Goal: Task Accomplishment & Management: Use online tool/utility

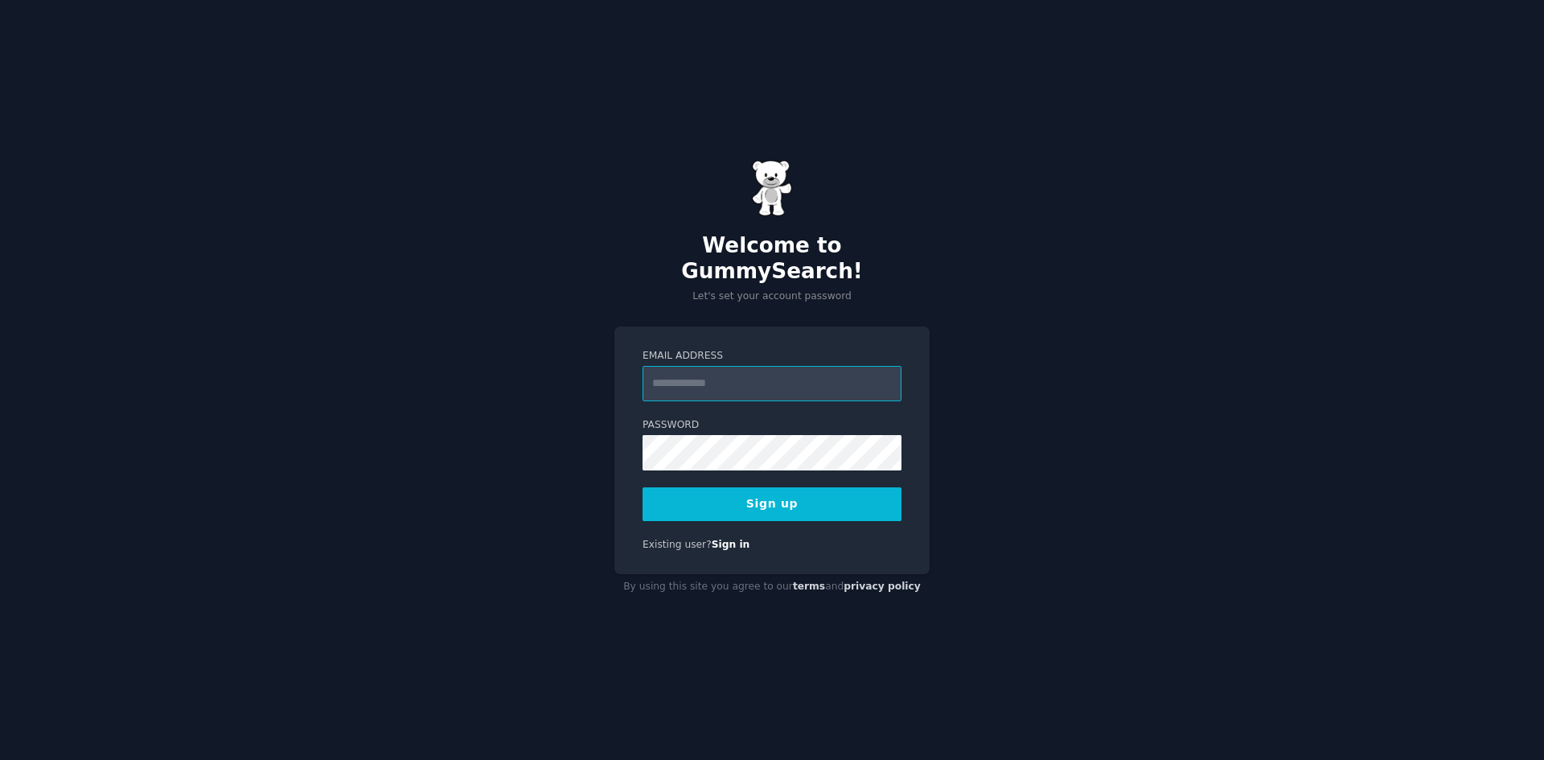
click at [801, 371] on input "Email Address" at bounding box center [772, 383] width 259 height 35
type input "**********"
click at [795, 496] on button "Sign up" at bounding box center [772, 504] width 259 height 34
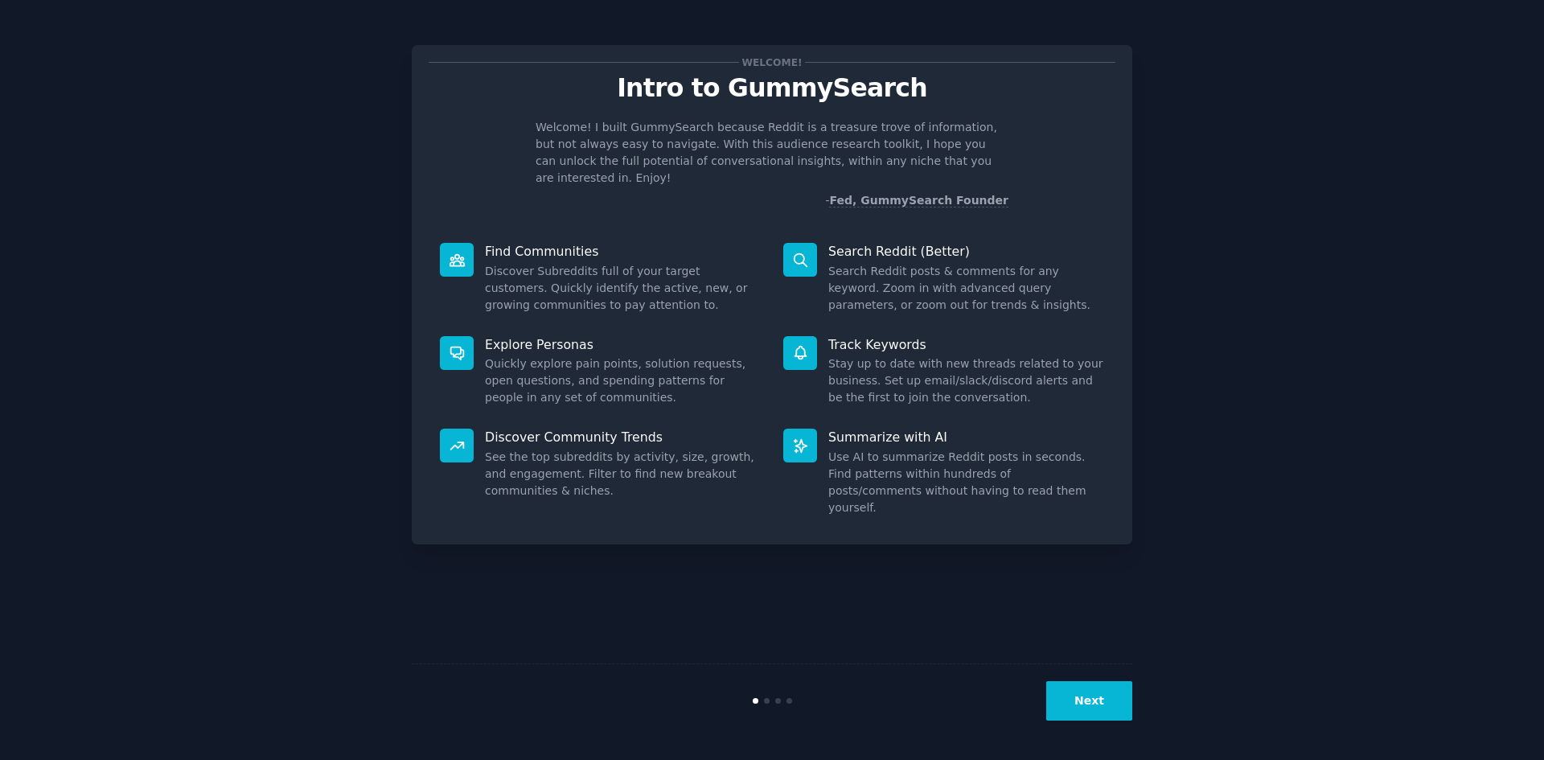
click at [1086, 708] on button "Next" at bounding box center [1089, 700] width 86 height 39
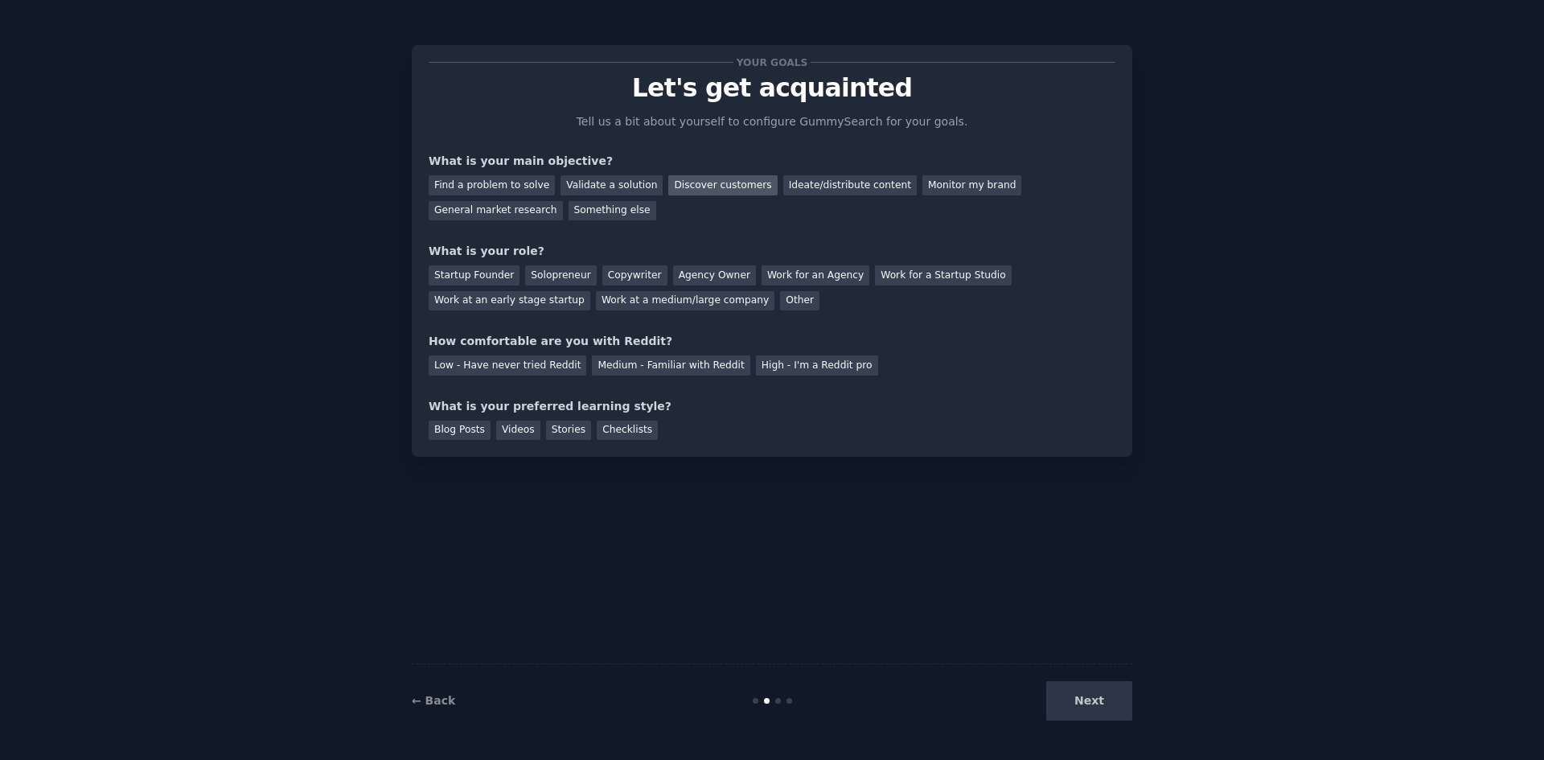
click at [716, 183] on div "Discover customers" at bounding box center [722, 185] width 109 height 20
click at [783, 192] on div "Ideate/distribute content" at bounding box center [849, 185] width 133 height 20
click at [466, 280] on div "Startup Founder" at bounding box center [474, 275] width 91 height 20
click at [669, 366] on div "Medium - Familiar with Reddit" at bounding box center [671, 365] width 158 height 20
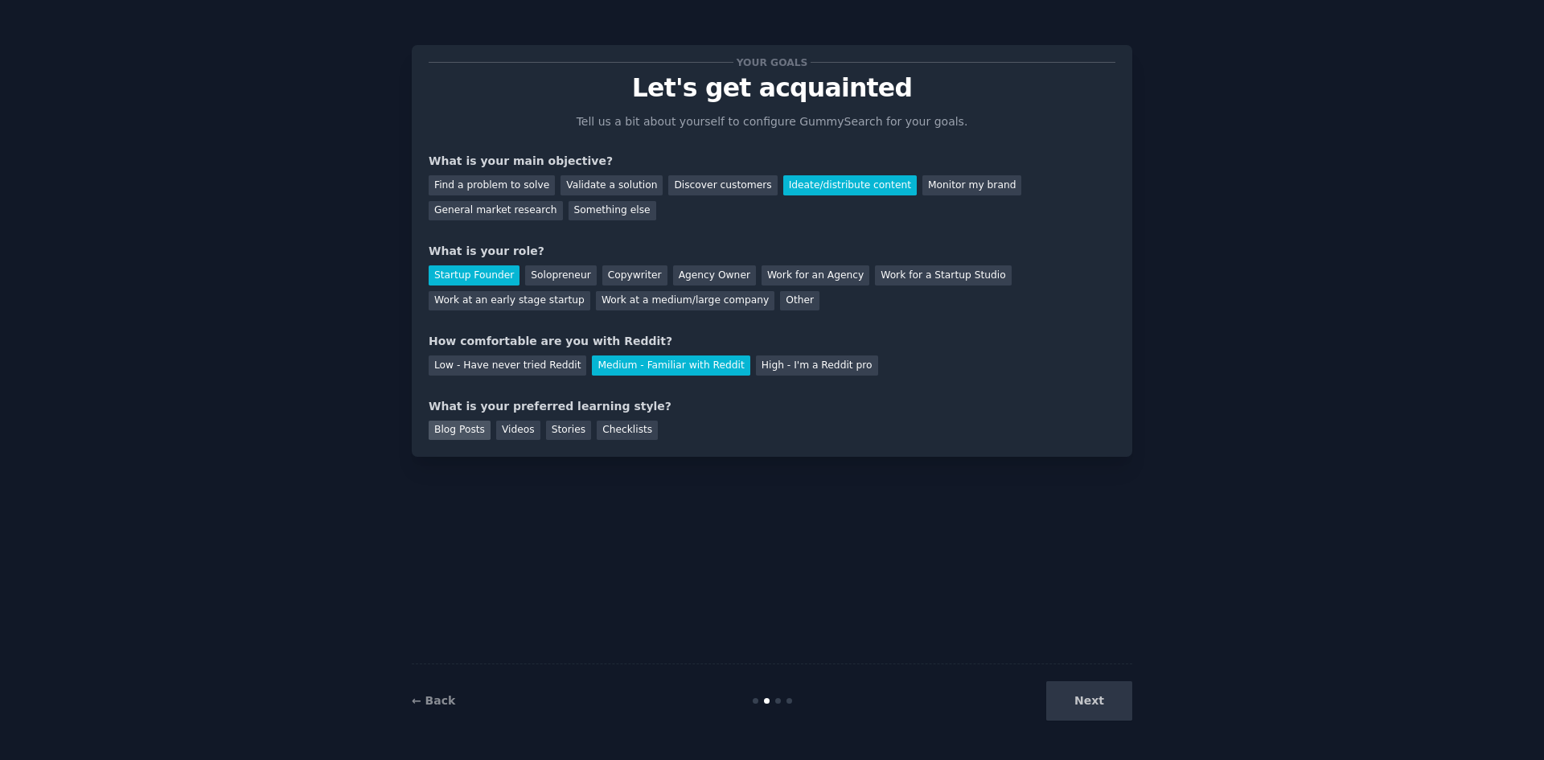
click at [475, 433] on div "Blog Posts" at bounding box center [460, 431] width 62 height 20
click at [1115, 701] on button "Next" at bounding box center [1089, 700] width 86 height 39
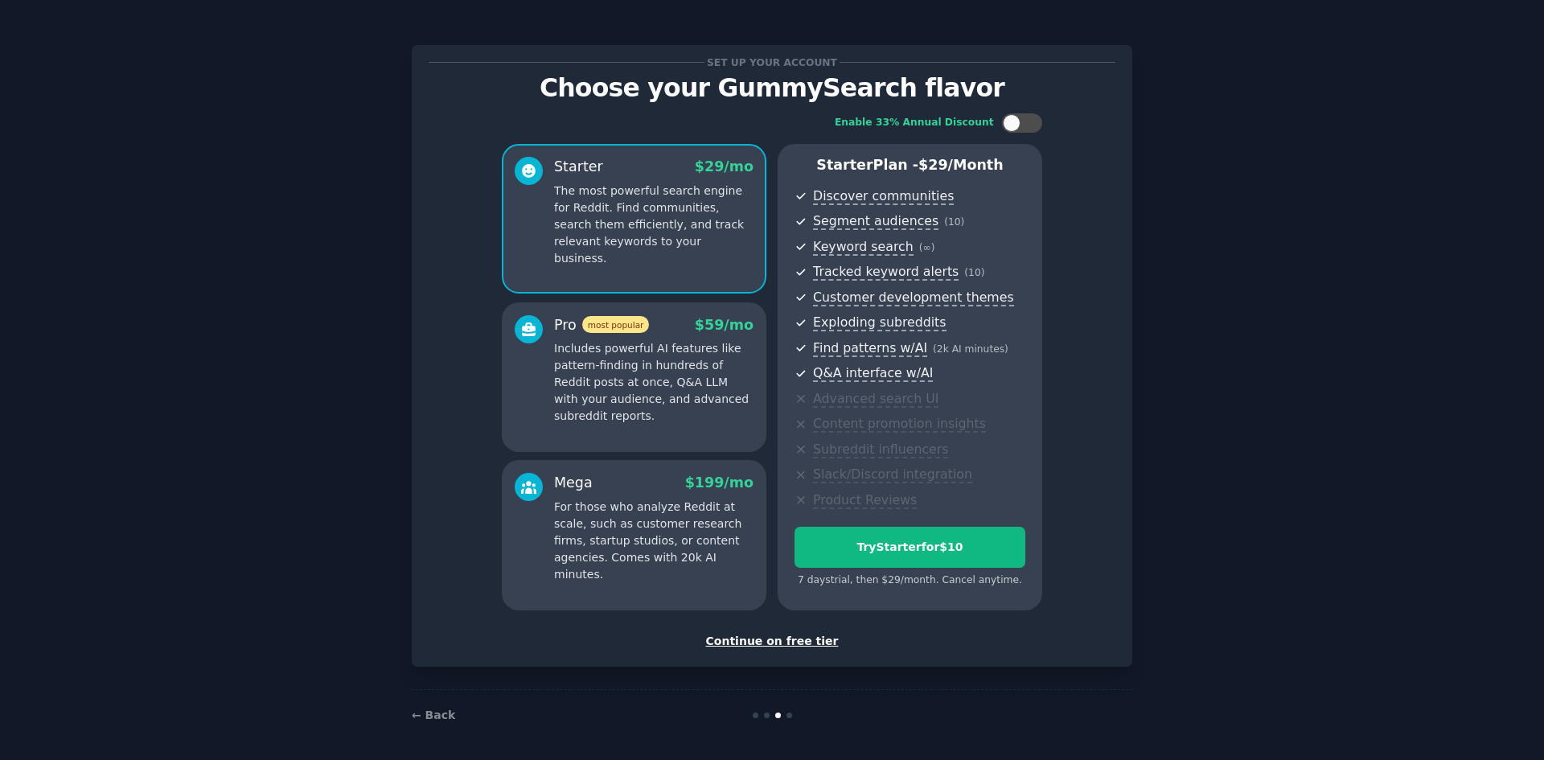
click at [805, 647] on div "Continue on free tier" at bounding box center [772, 641] width 687 height 17
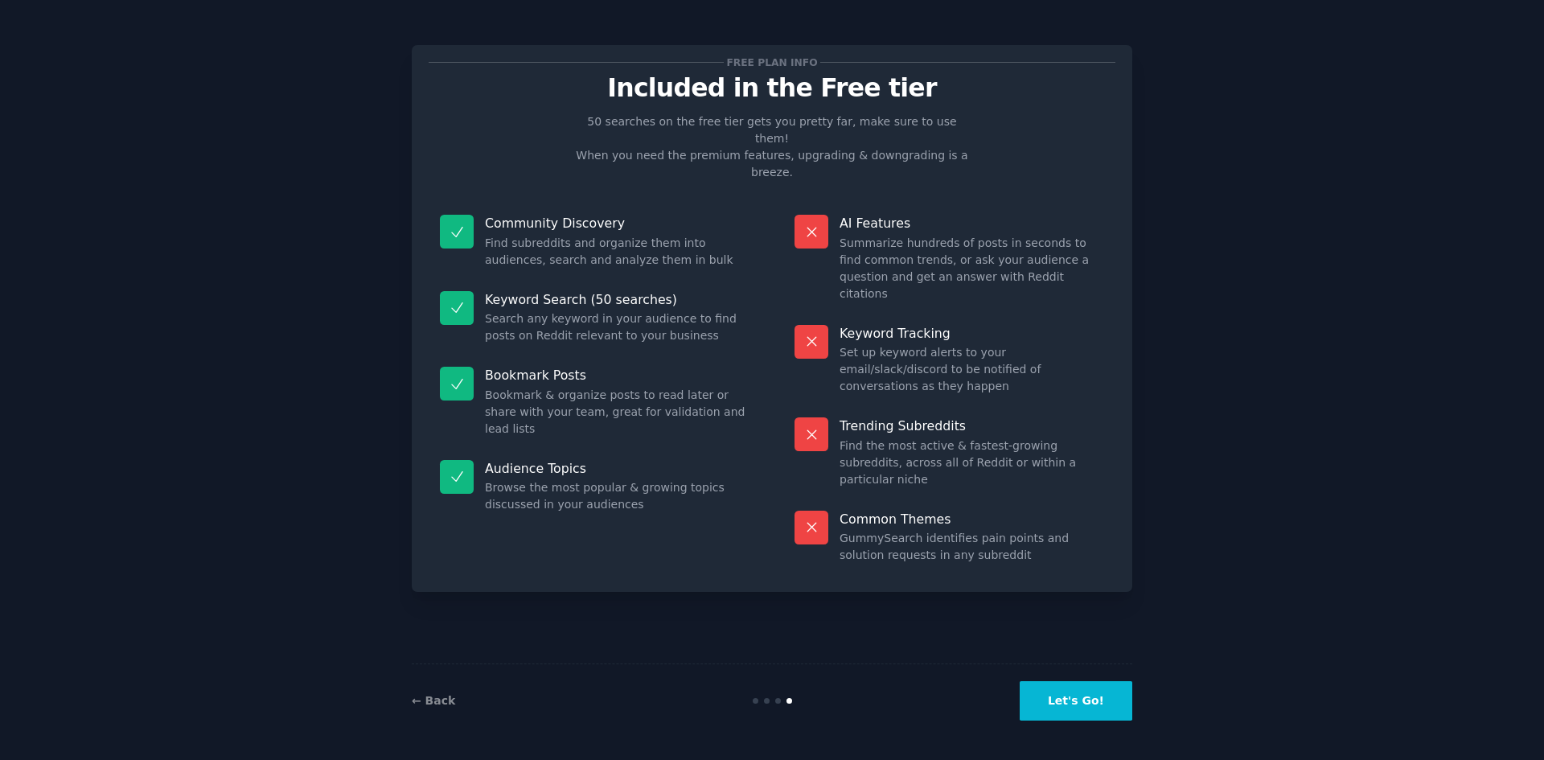
click at [1065, 707] on button "Let's Go!" at bounding box center [1076, 700] width 113 height 39
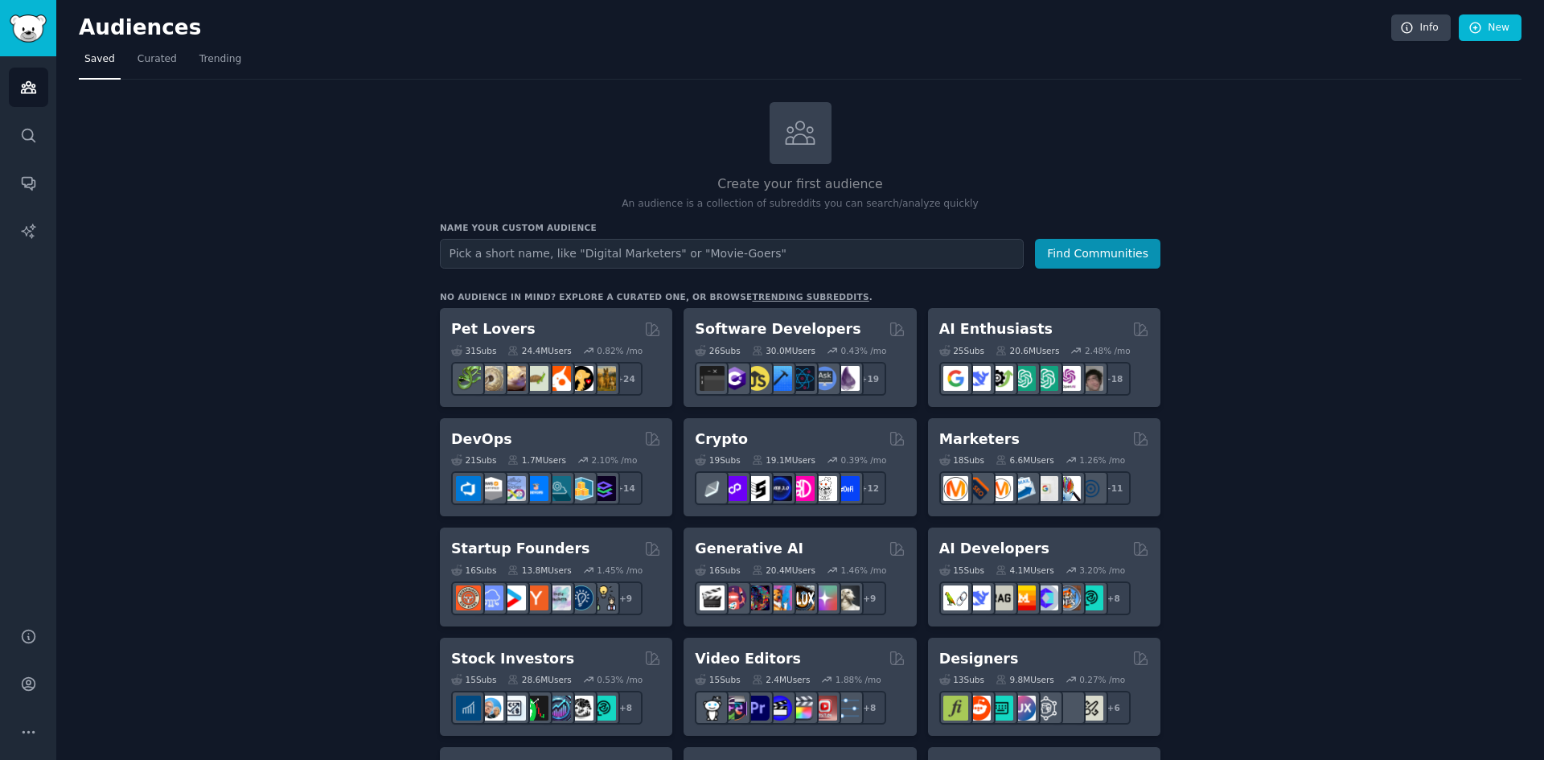
type input "s"
click at [1035, 239] on button "Find Communities" at bounding box center [1097, 254] width 125 height 30
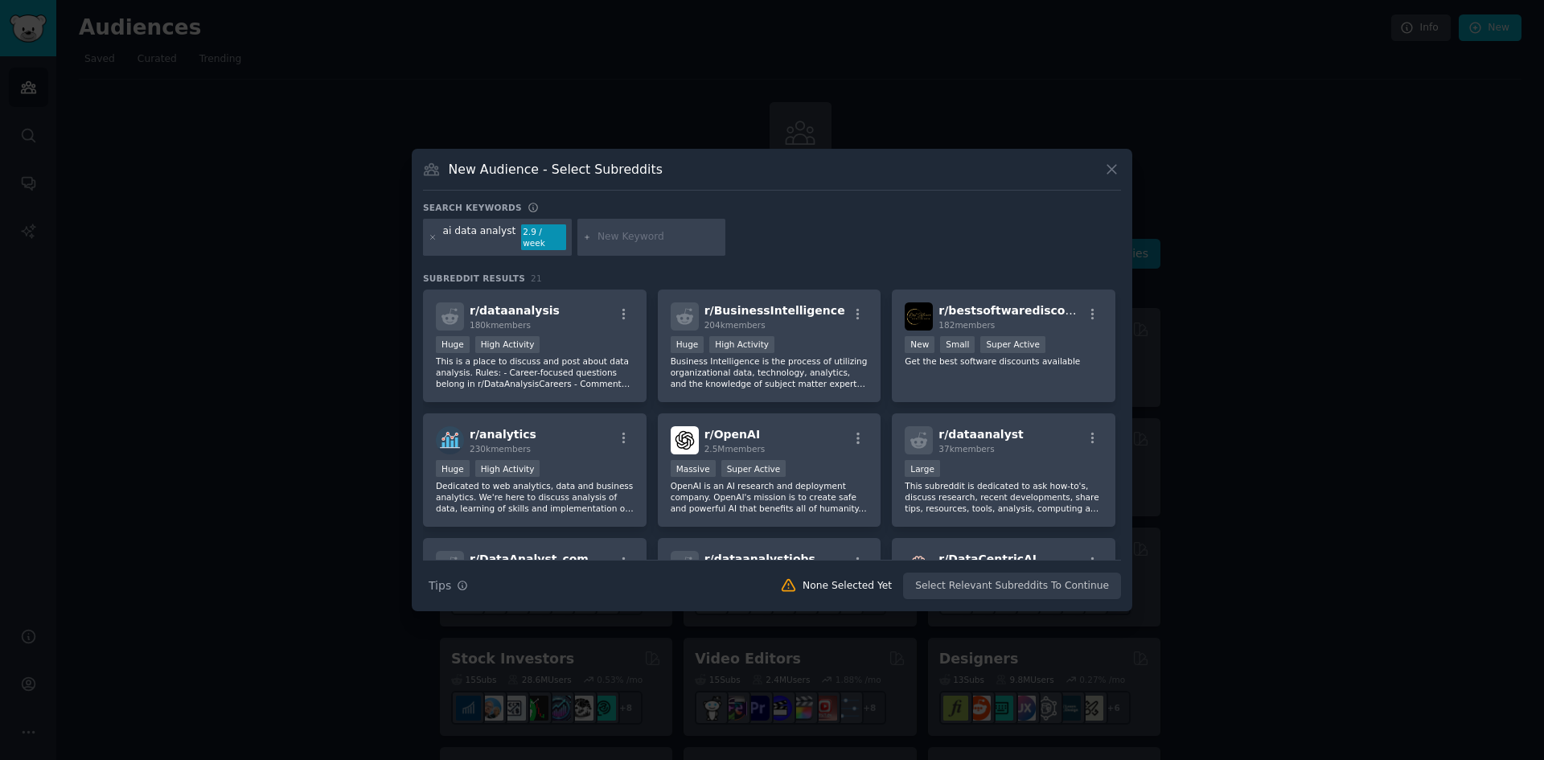
click at [1124, 163] on div "New Audience - Select Subreddits Search keywords ai data analyst 2.9 / week Sub…" at bounding box center [772, 380] width 721 height 462
click at [1103, 178] on icon at bounding box center [1111, 169] width 17 height 17
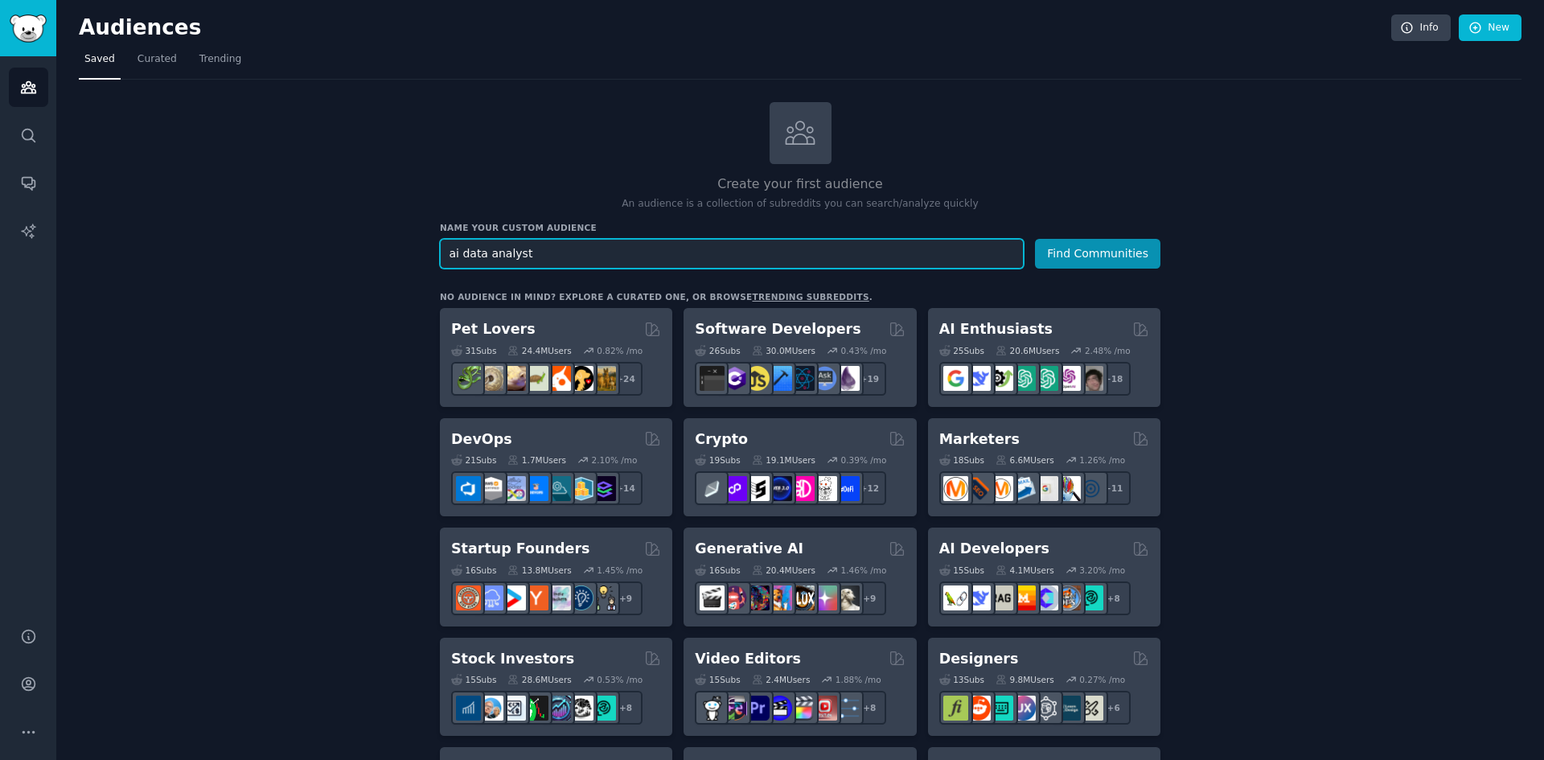
paste input "Slack integration AI analytics Slack Slack connector Workflow automation Slack …"
click at [864, 252] on input "Slack integration AI analytics Slack Slack connector Workflow automation Slack …" at bounding box center [732, 254] width 584 height 30
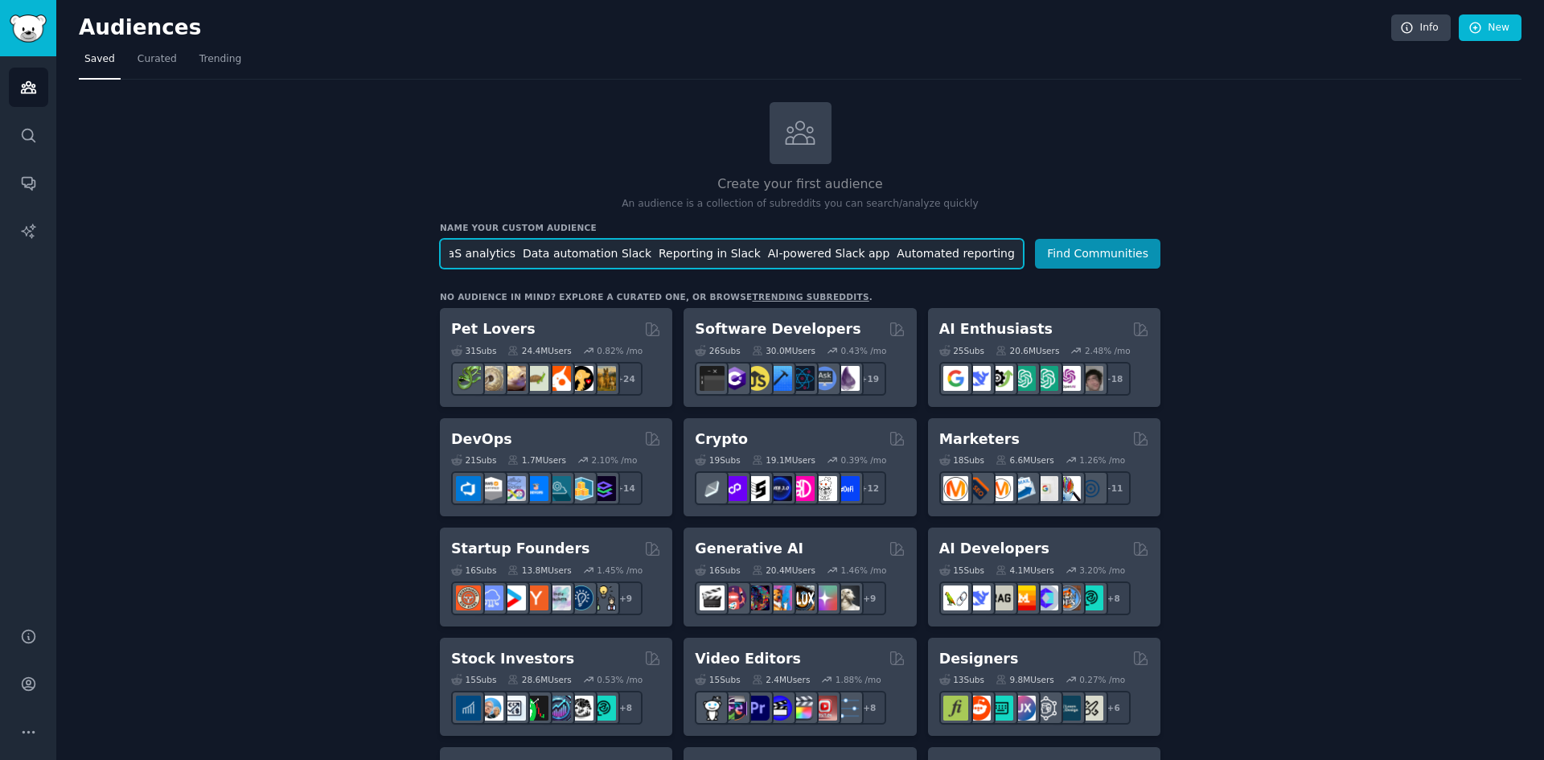
click at [912, 258] on input "Slack integration AI analytics Slack Slack connector Workflow automation Slack …" at bounding box center [732, 254] width 584 height 30
type input "No-code data analysis"
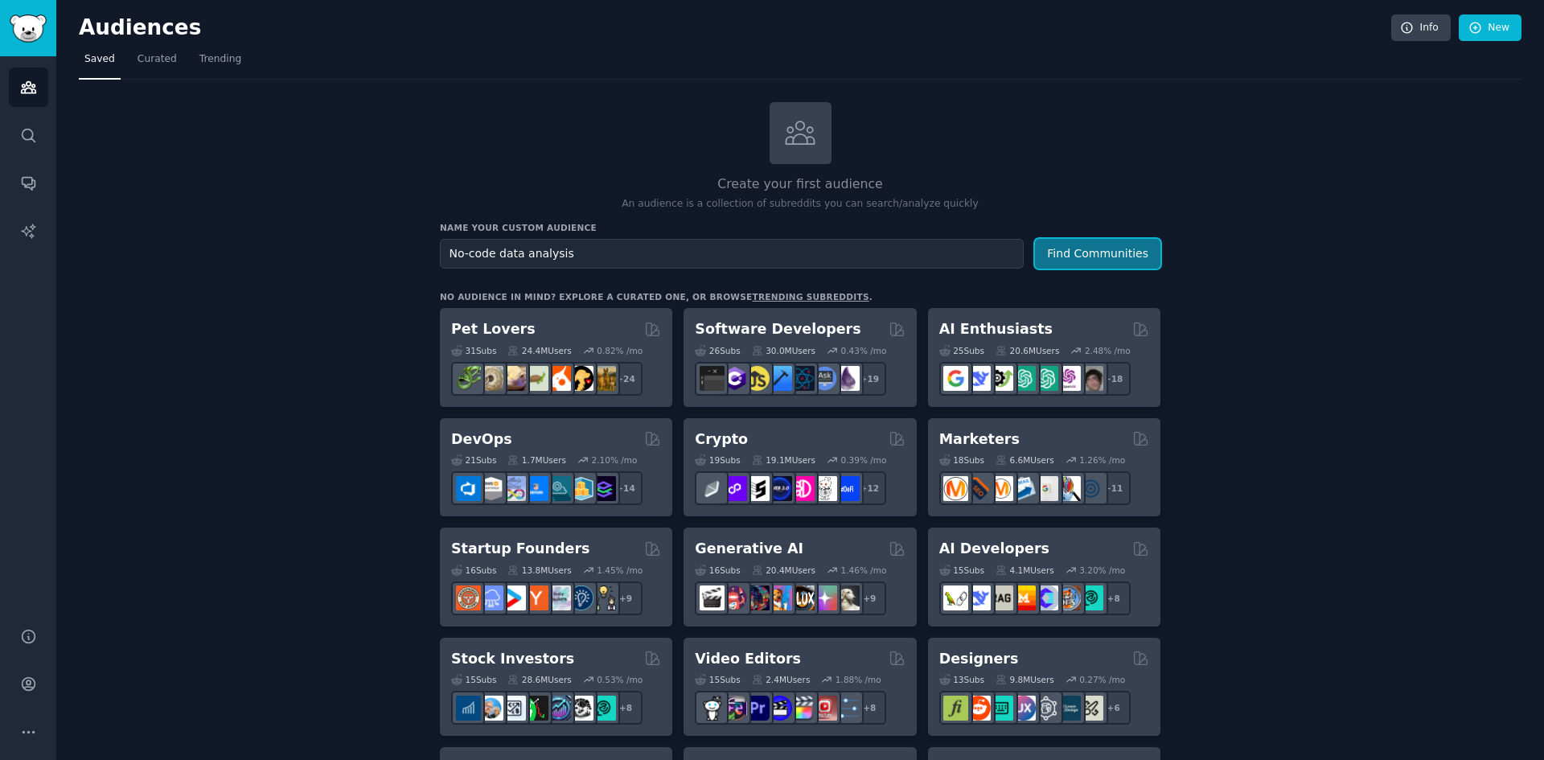
click at [1061, 254] on button "Find Communities" at bounding box center [1097, 254] width 125 height 30
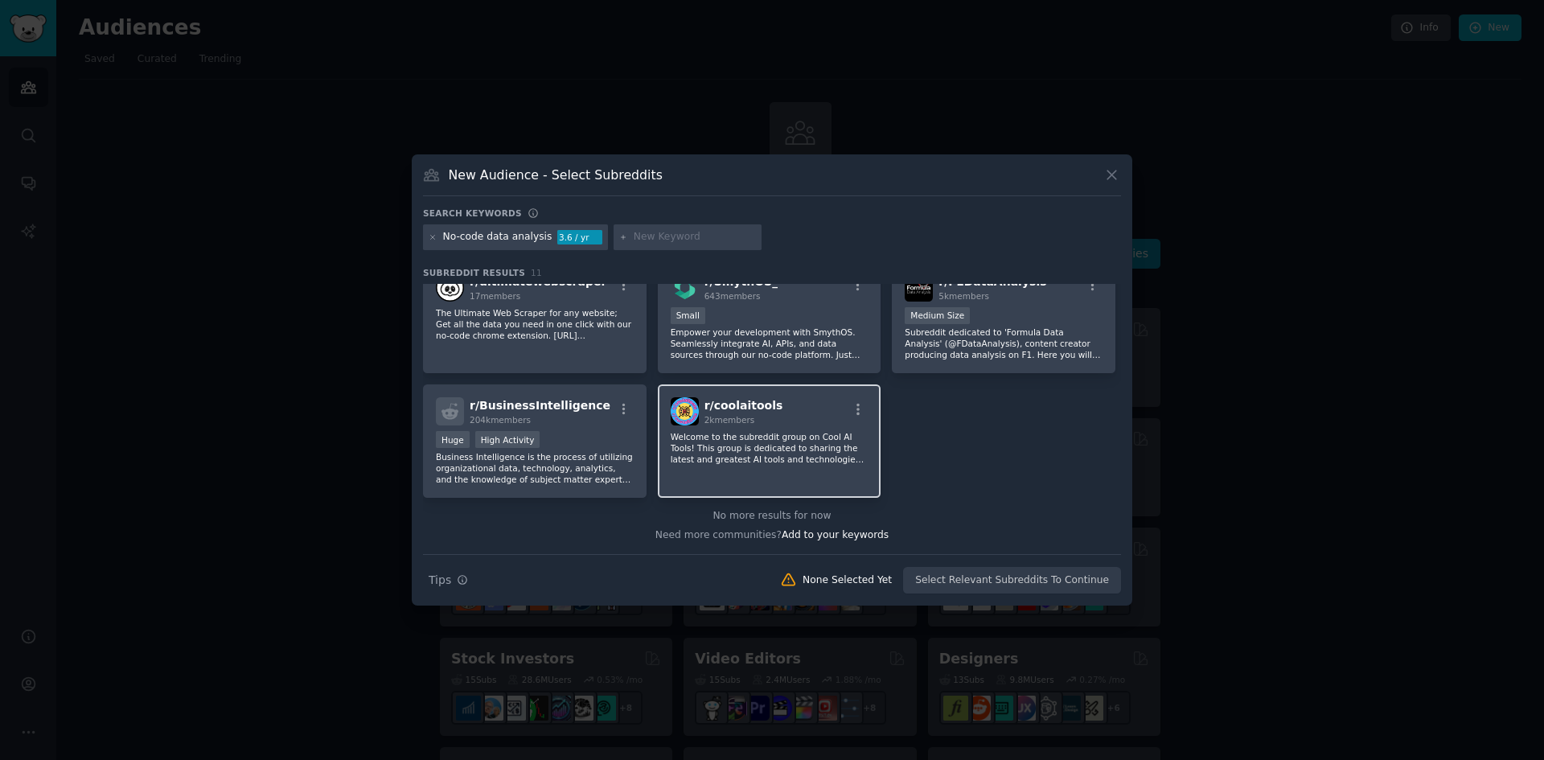
scroll to position [191, 0]
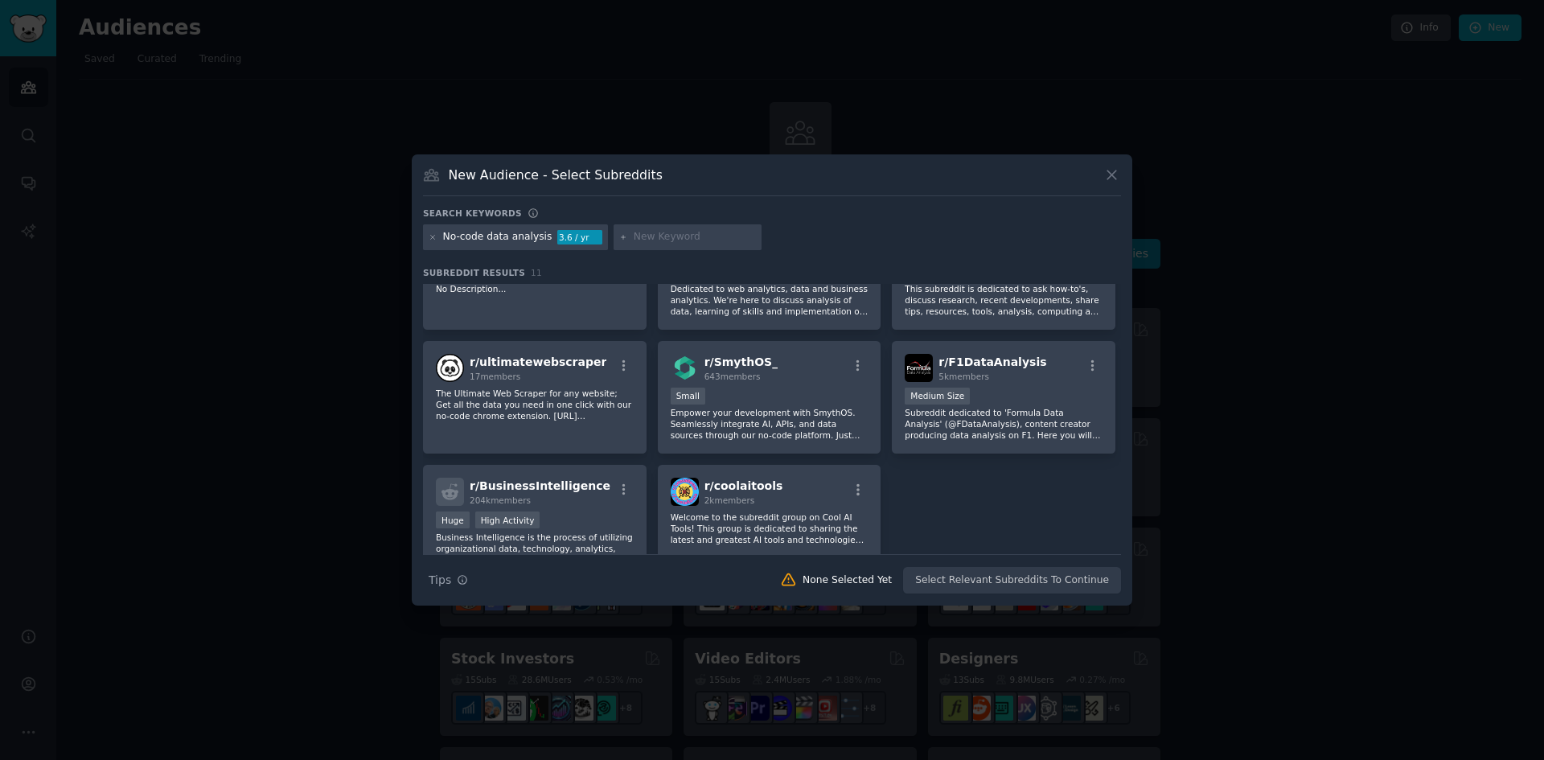
click at [1125, 183] on div "New Audience - Select Subreddits Search keywords No-code data analysis 3.6 / yr…" at bounding box center [772, 379] width 721 height 451
click at [1111, 179] on icon at bounding box center [1111, 174] width 17 height 17
